Goal: Task Accomplishment & Management: Manage account settings

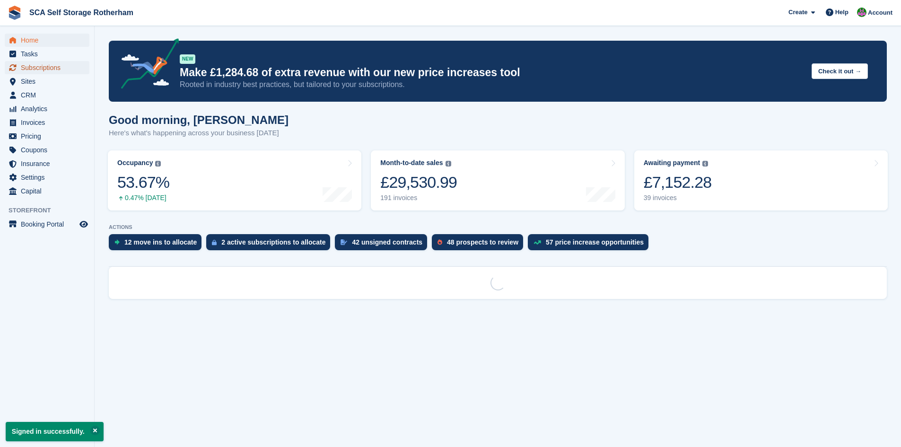
click at [47, 67] on span "Subscriptions" at bounding box center [49, 67] width 57 height 13
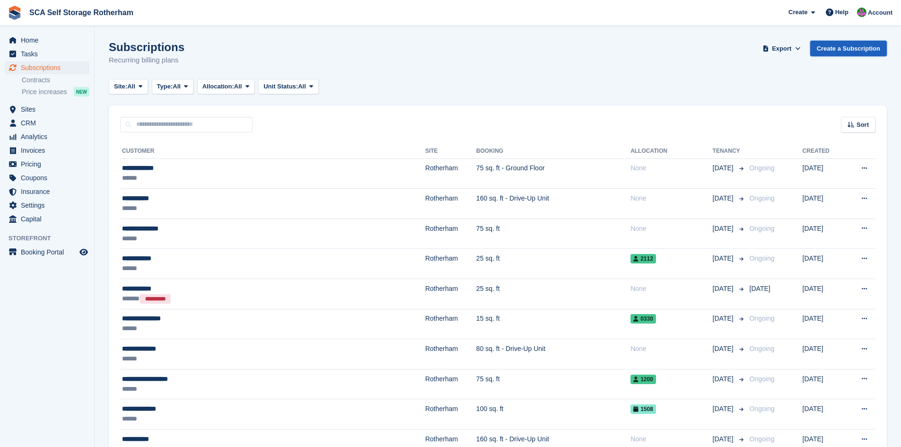
click at [838, 50] on link "Create a Subscription" at bounding box center [848, 49] width 77 height 16
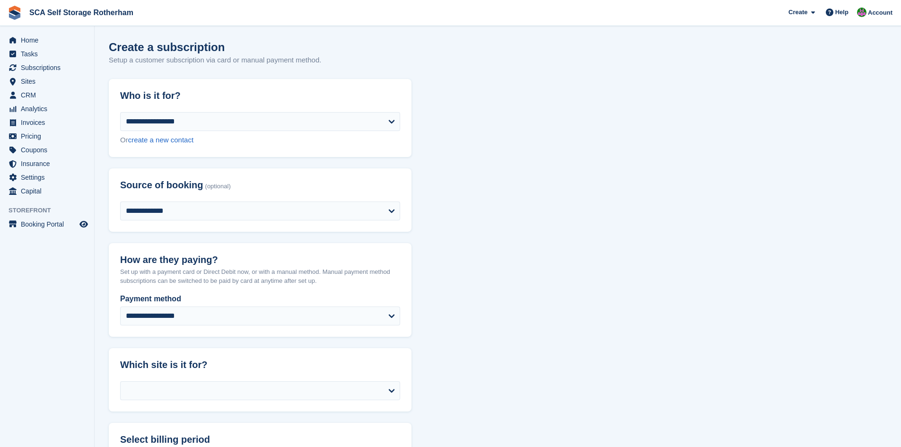
select select
click at [46, 42] on span "Home" at bounding box center [49, 40] width 57 height 13
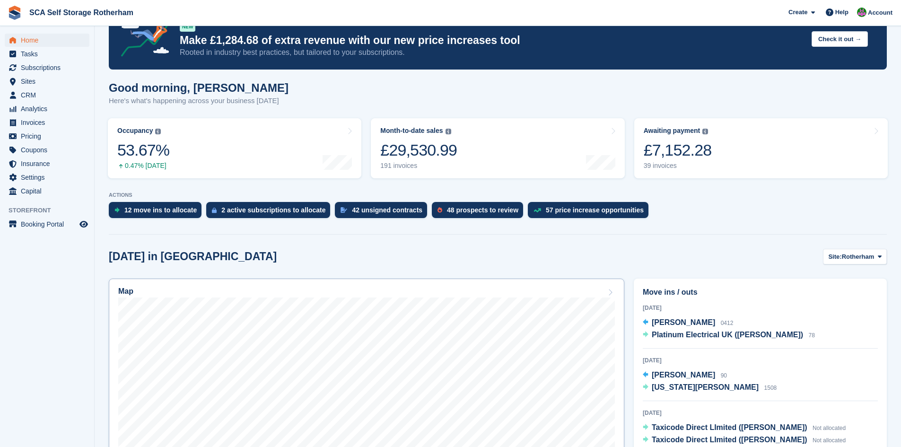
scroll to position [118, 0]
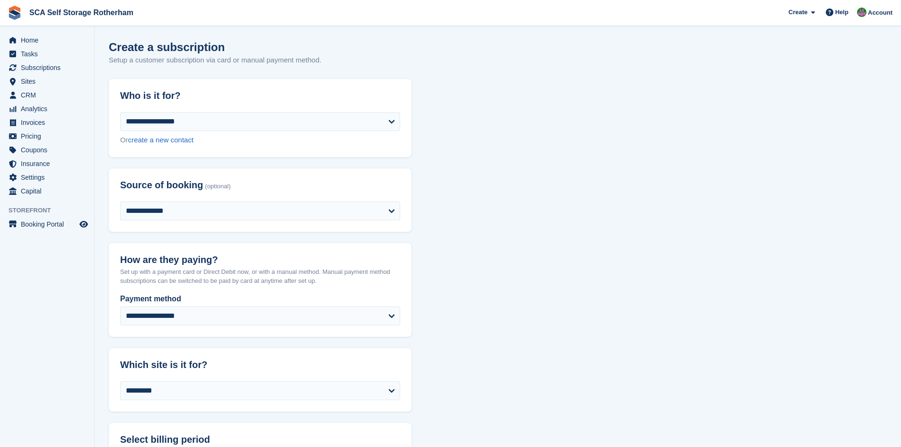
select select "****"
click at [32, 43] on span "Home" at bounding box center [49, 40] width 57 height 13
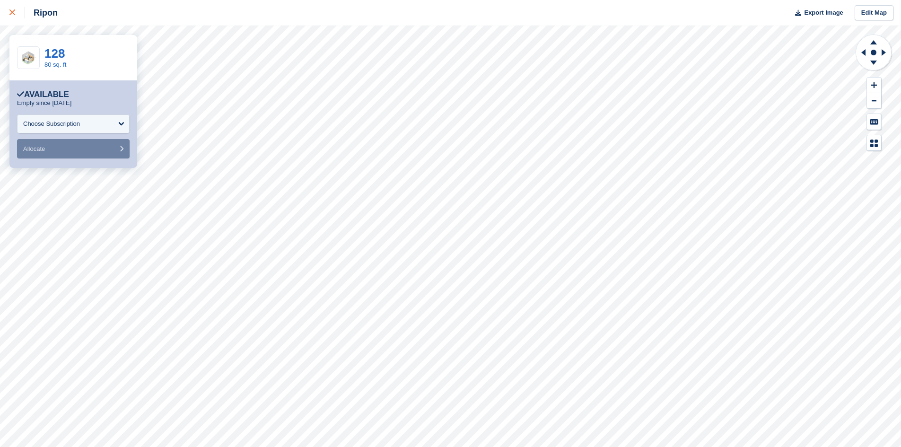
click at [16, 12] on div at bounding box center [17, 12] width 16 height 11
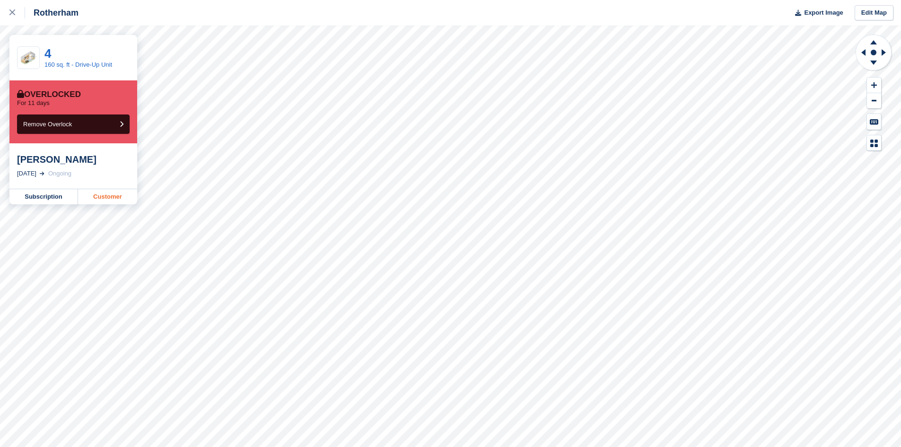
click at [105, 197] on link "Customer" at bounding box center [107, 196] width 59 height 15
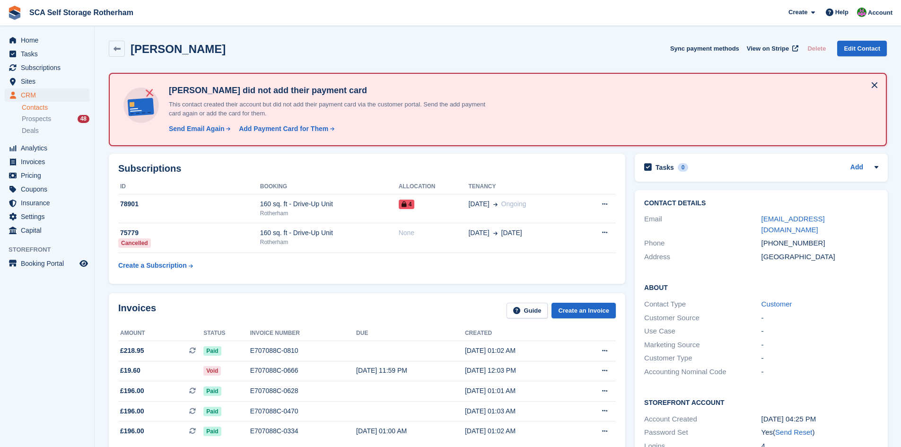
click at [407, 307] on div "Invoices Guide Create an Invoice" at bounding box center [366, 313] width 497 height 21
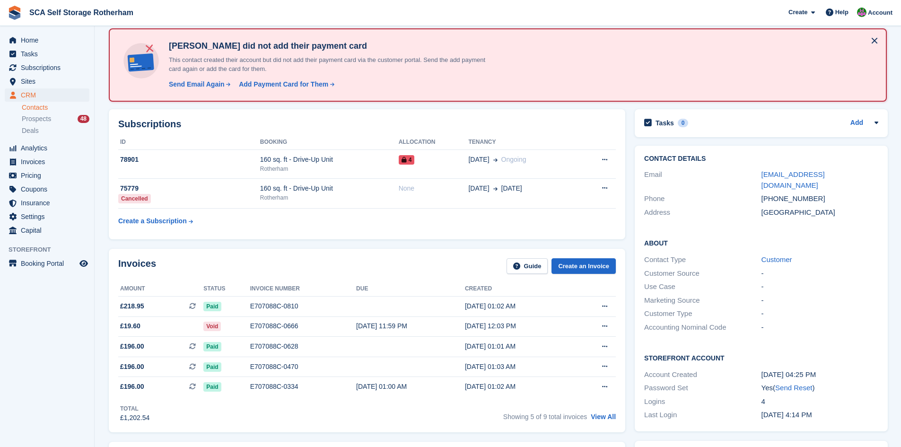
scroll to position [59, 0]
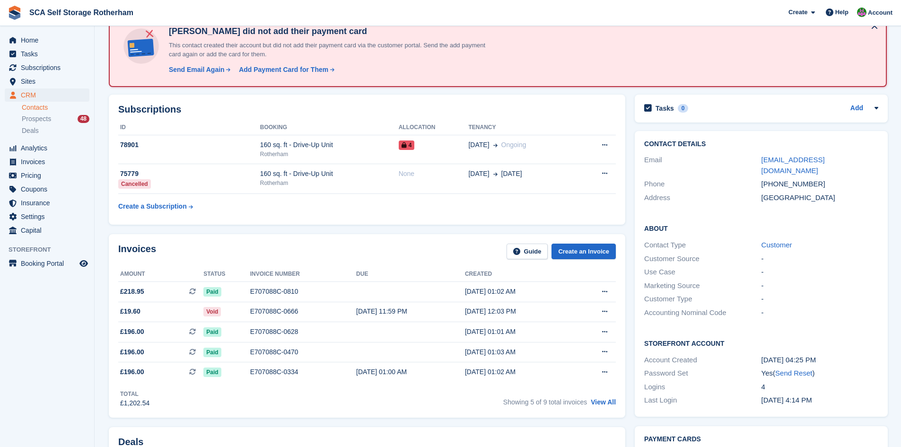
click at [386, 253] on div "Invoices Guide Create an Invoice" at bounding box center [366, 253] width 497 height 21
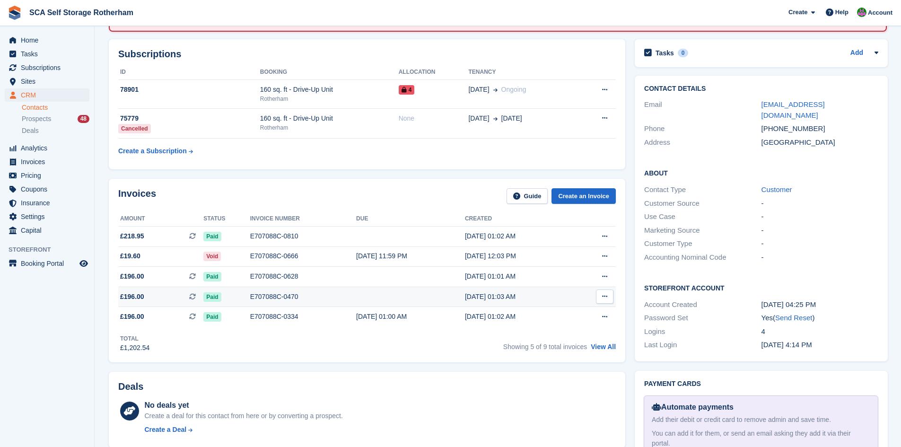
scroll to position [106, 0]
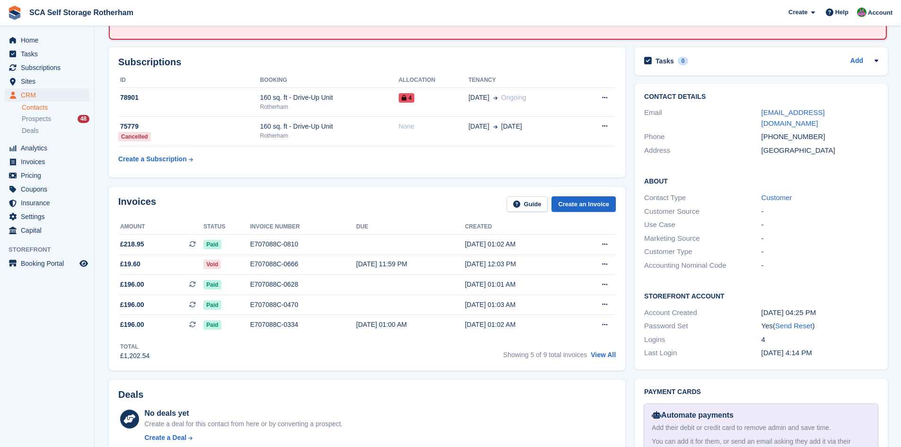
click at [402, 192] on div "Invoices Guide Create an Invoice Amount Status Invoice number Due Created £218.…" at bounding box center [367, 278] width 516 height 183
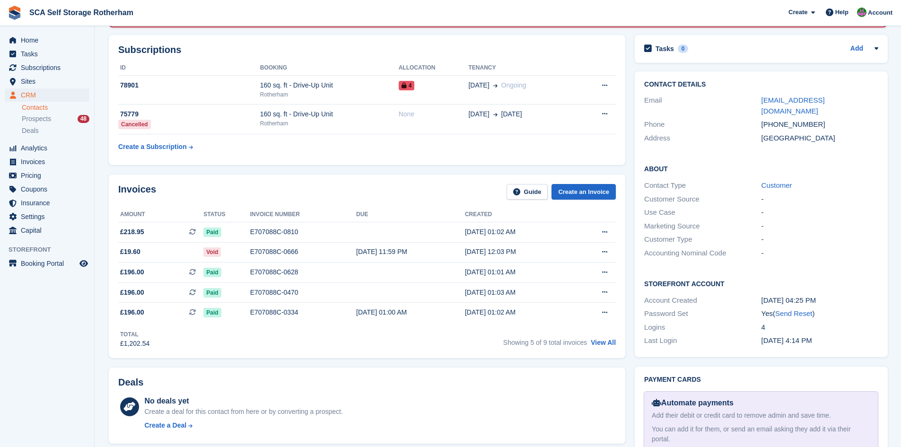
scroll to position [0, 0]
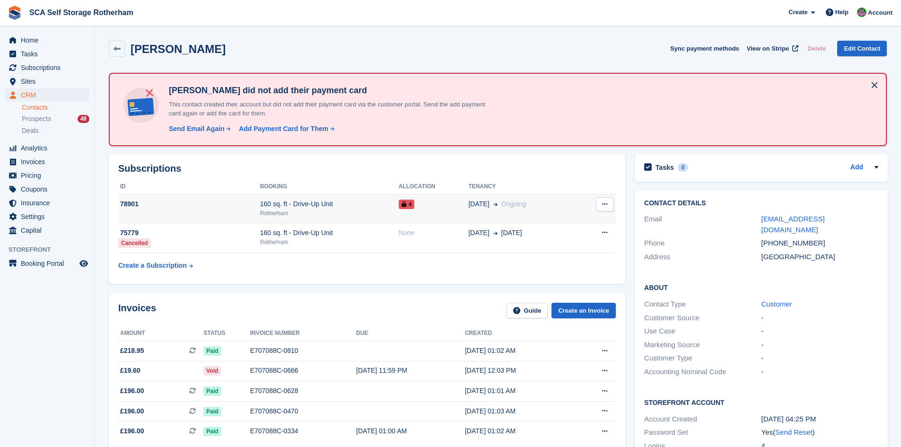
click at [401, 209] on span "4" at bounding box center [406, 203] width 16 height 9
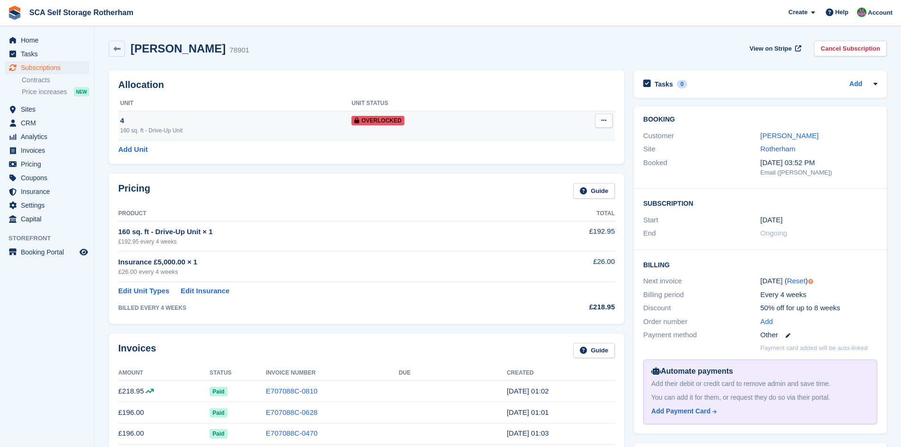
click at [609, 119] on button at bounding box center [603, 120] width 17 height 14
click at [551, 141] on p "Remove Overlock" at bounding box center [567, 139] width 82 height 12
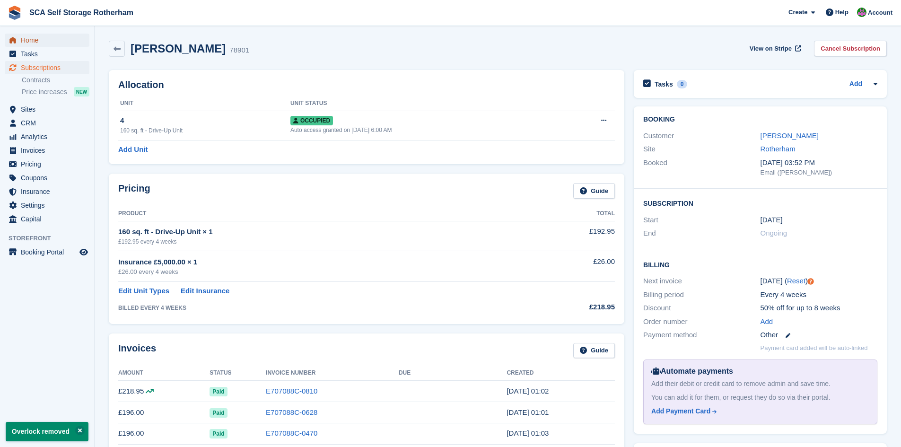
click at [33, 44] on span "Home" at bounding box center [49, 40] width 57 height 13
